Goal: Feedback & Contribution: Leave review/rating

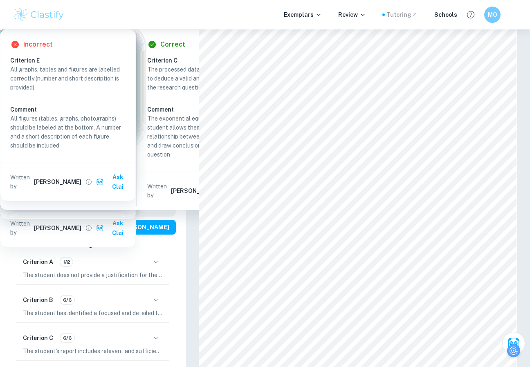
click at [418, 15] on icon at bounding box center [414, 14] width 7 height 7
click at [364, 13] on icon at bounding box center [362, 14] width 7 height 7
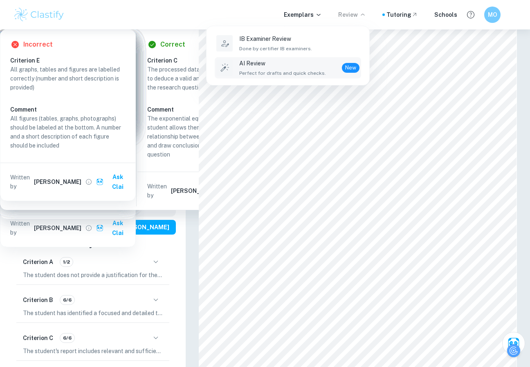
click at [345, 63] on div "New" at bounding box center [351, 68] width 18 height 10
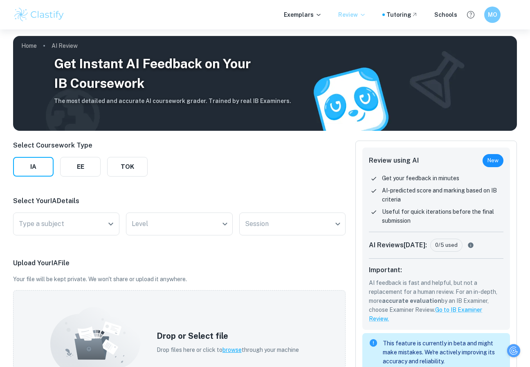
click at [86, 177] on div "Select Coursework Type IA EE TOK Select Your IA Details Type a subject Type a s…" at bounding box center [179, 340] width 332 height 398
click at [87, 171] on button "EE" at bounding box center [80, 167] width 40 height 20
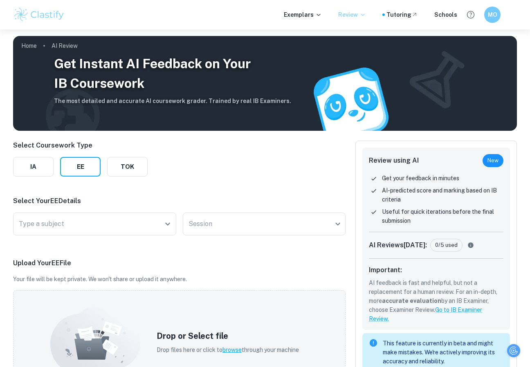
click at [78, 238] on div "Type a subject Type a subject" at bounding box center [94, 226] width 163 height 26
click at [78, 228] on input "Type a subject" at bounding box center [88, 224] width 143 height 16
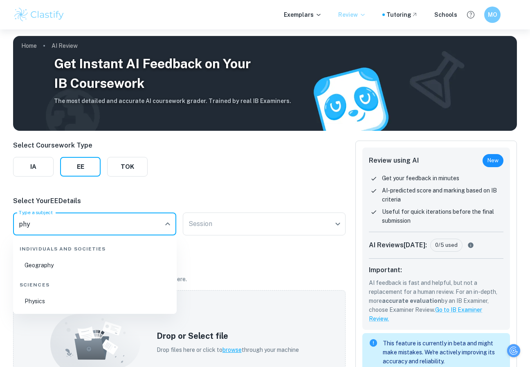
click at [69, 304] on li "Physics" at bounding box center [94, 301] width 157 height 19
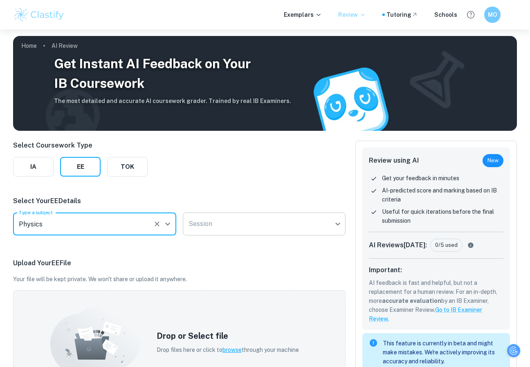
type input "Physics"
click at [238, 216] on body "We value your privacy We use cookies to enhance your browsing experience, serve…" at bounding box center [265, 212] width 530 height 367
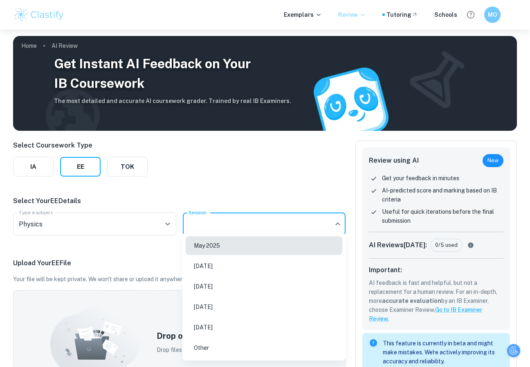
click at [231, 245] on li "May 2025" at bounding box center [264, 245] width 157 height 19
type input "M25"
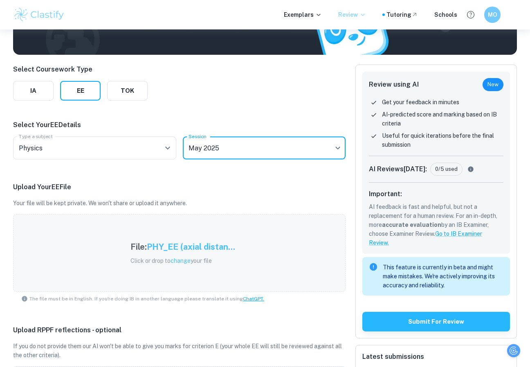
scroll to position [240, 0]
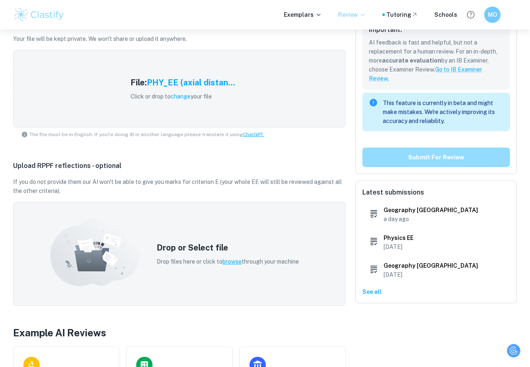
click at [413, 152] on button "Submit for review" at bounding box center [436, 158] width 148 height 20
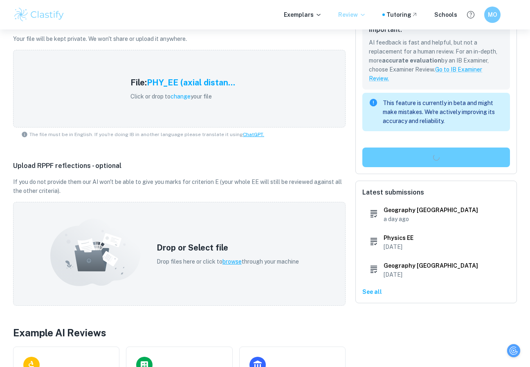
scroll to position [0, 0]
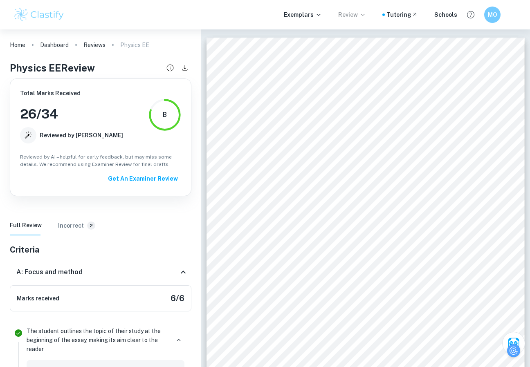
click at [87, 228] on span "2" at bounding box center [91, 226] width 8 height 6
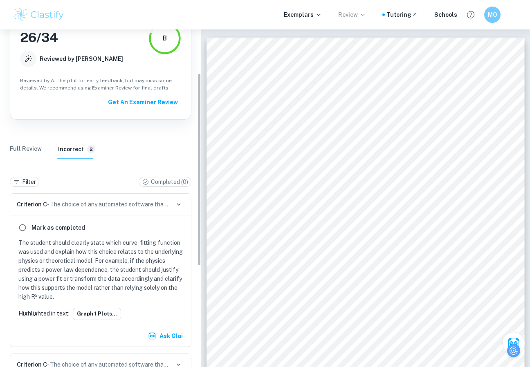
scroll to position [164, 0]
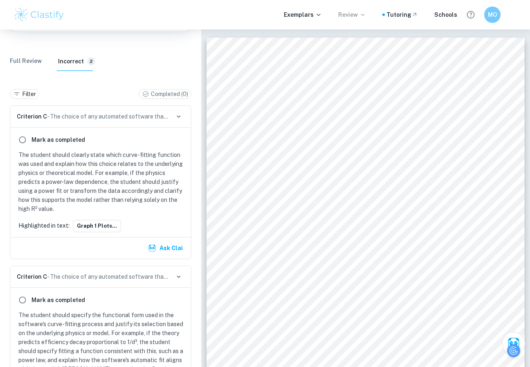
click at [96, 164] on p "The student should clearly state which curve-fitting function was used and expl…" at bounding box center [102, 181] width 168 height 63
click at [136, 139] on div "Mark as completed" at bounding box center [100, 139] width 171 height 15
click at [141, 161] on p "The student should clearly state which curve-fitting function was used and expl…" at bounding box center [102, 181] width 168 height 63
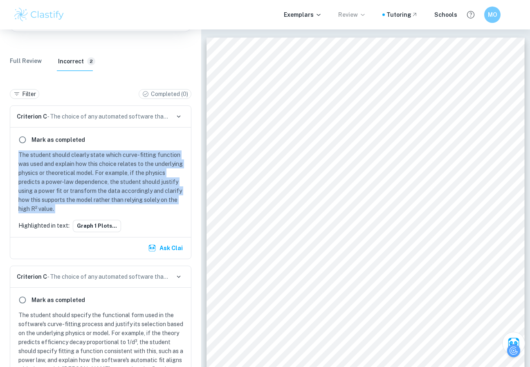
click at [141, 161] on p "The student should clearly state which curve-fitting function was used and expl…" at bounding box center [102, 181] width 168 height 63
click at [96, 226] on button "Graph 1 plots..." at bounding box center [97, 226] width 48 height 12
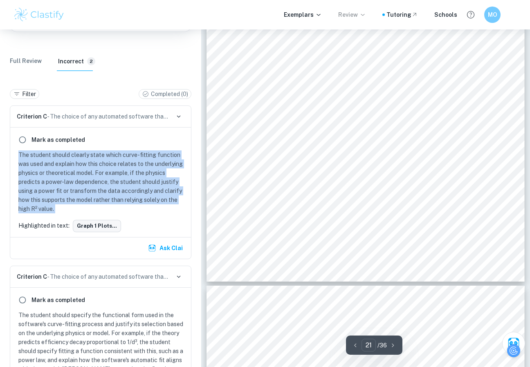
scroll to position [8557, 0]
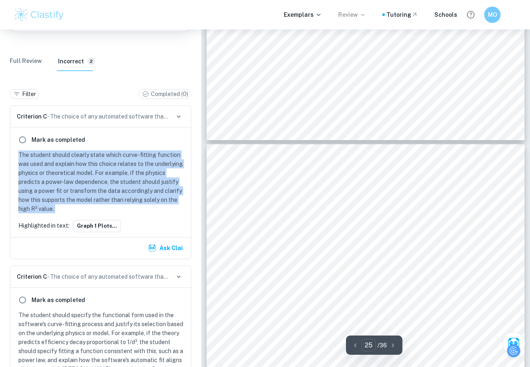
type input "26"
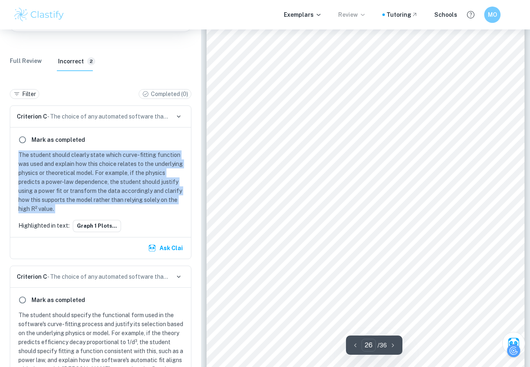
scroll to position [10452, 0]
click at [22, 54] on Review "Full Review" at bounding box center [26, 61] width 32 height 20
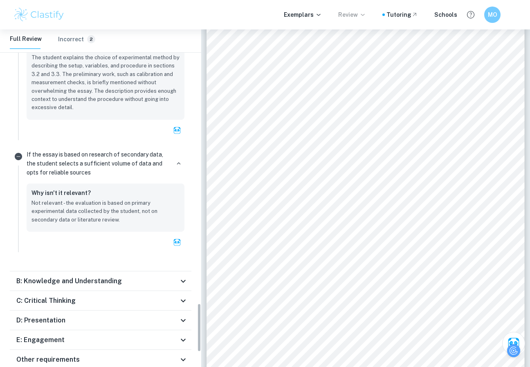
scroll to position [1996, 0]
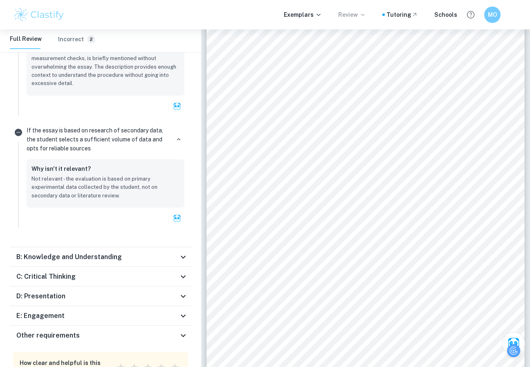
click at [172, 252] on div "B: Knowledge and Understanding" at bounding box center [97, 257] width 162 height 10
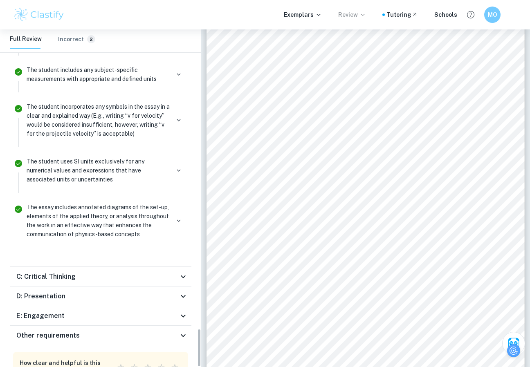
click at [171, 272] on div "C: Critical Thinking" at bounding box center [97, 277] width 162 height 10
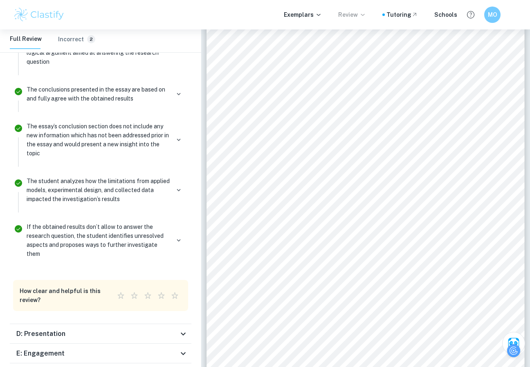
scroll to position [3492, 0]
click at [164, 363] on div "Other requirements" at bounding box center [100, 373] width 181 height 20
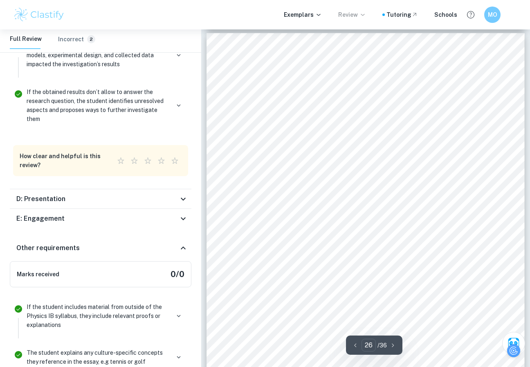
scroll to position [10383, 0]
